Goal: Navigation & Orientation: Understand site structure

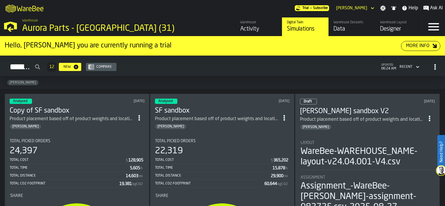
click at [351, 20] on link "Warehouse Datasets Data" at bounding box center [352, 26] width 47 height 19
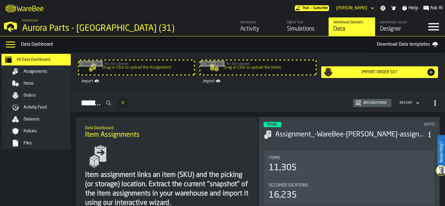
click at [41, 71] on span "Assignments" at bounding box center [36, 71] width 24 height 5
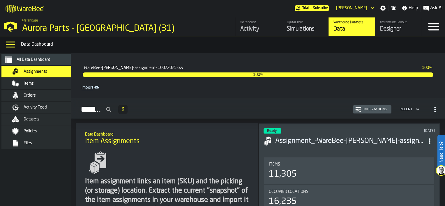
click at [365, 108] on div "Integrations" at bounding box center [375, 110] width 28 height 4
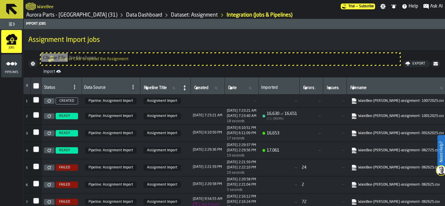
click at [15, 65] on polygon "menu Pipelines" at bounding box center [11, 63] width 11 height 3
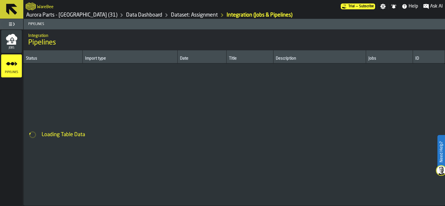
click at [12, 41] on icon "menu Jobs" at bounding box center [12, 40] width 3 height 5
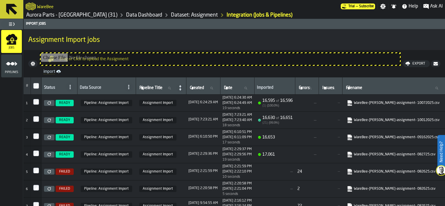
click at [171, 13] on link "Dataset: Assignment" at bounding box center [194, 15] width 47 height 6
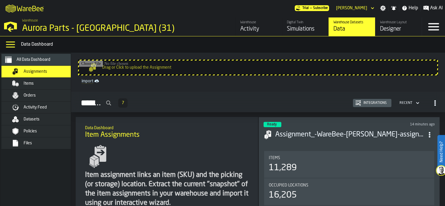
click at [32, 83] on span "Items" at bounding box center [29, 83] width 10 height 5
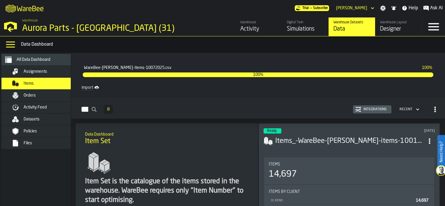
drag, startPoint x: 372, startPoint y: 109, endPoint x: 370, endPoint y: 109, distance: 3.0
click at [372, 109] on h2 "Items 8 Integrations Recent" at bounding box center [258, 108] width 374 height 21
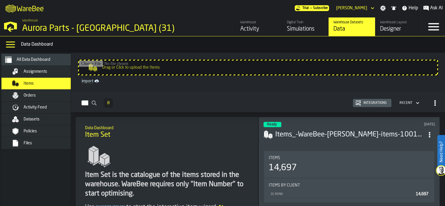
click at [368, 103] on div "Integrations" at bounding box center [375, 103] width 28 height 4
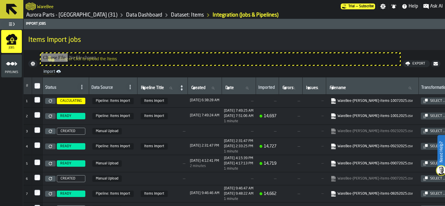
drag, startPoint x: 10, startPoint y: 66, endPoint x: 9, endPoint y: 61, distance: 5.6
click at [10, 66] on icon "menu Pipelines" at bounding box center [12, 64] width 12 height 12
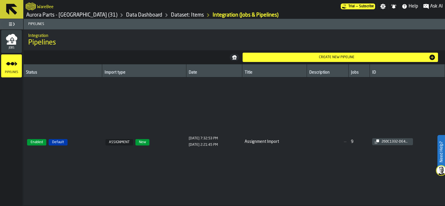
click at [7, 40] on icon "menu Jobs" at bounding box center [11, 37] width 11 height 7
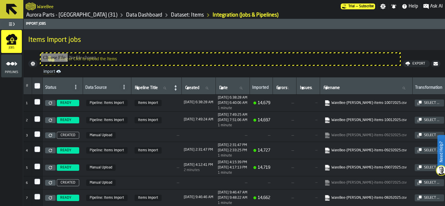
click at [171, 14] on link "Dataset: Items" at bounding box center [187, 15] width 33 height 6
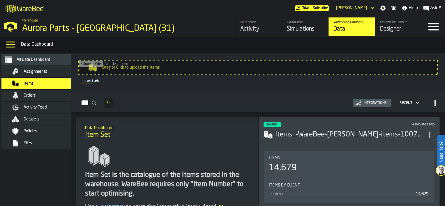
click at [26, 96] on span "Orders" at bounding box center [30, 95] width 12 height 5
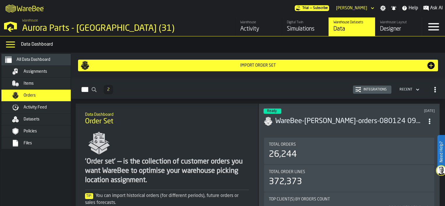
click at [24, 142] on span "Files" at bounding box center [28, 143] width 8 height 5
